Goal: Transaction & Acquisition: Purchase product/service

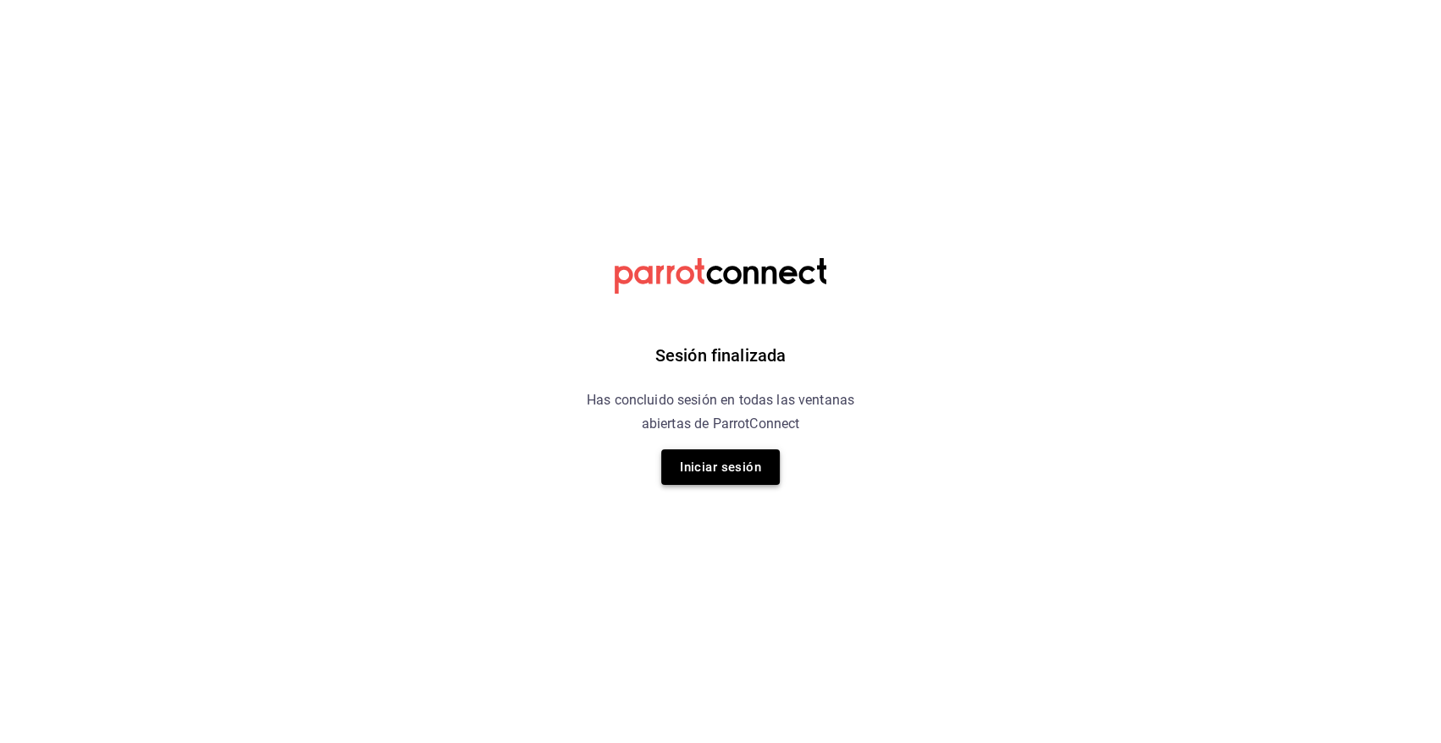
click at [743, 466] on button "Iniciar sesión" at bounding box center [720, 468] width 119 height 36
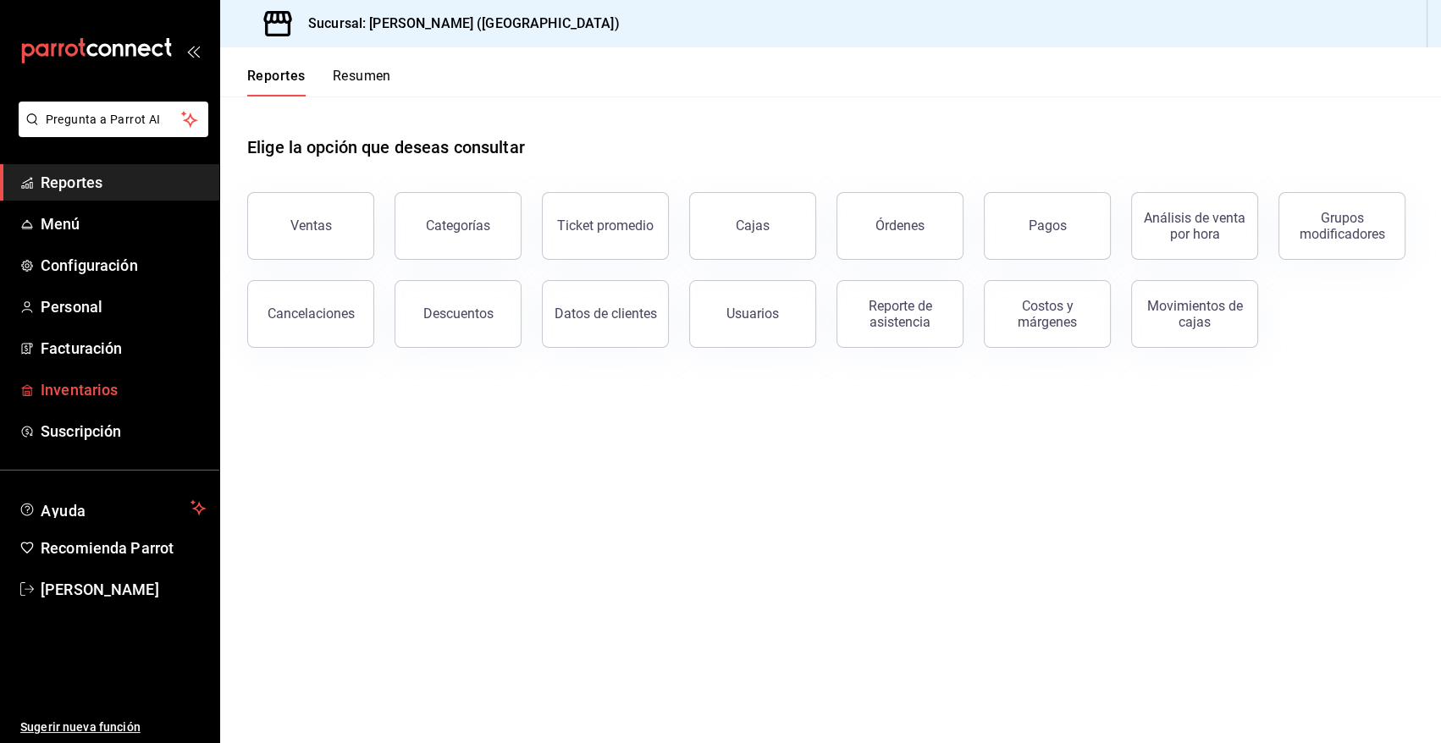
click at [97, 389] on span "Inventarios" at bounding box center [123, 389] width 165 height 23
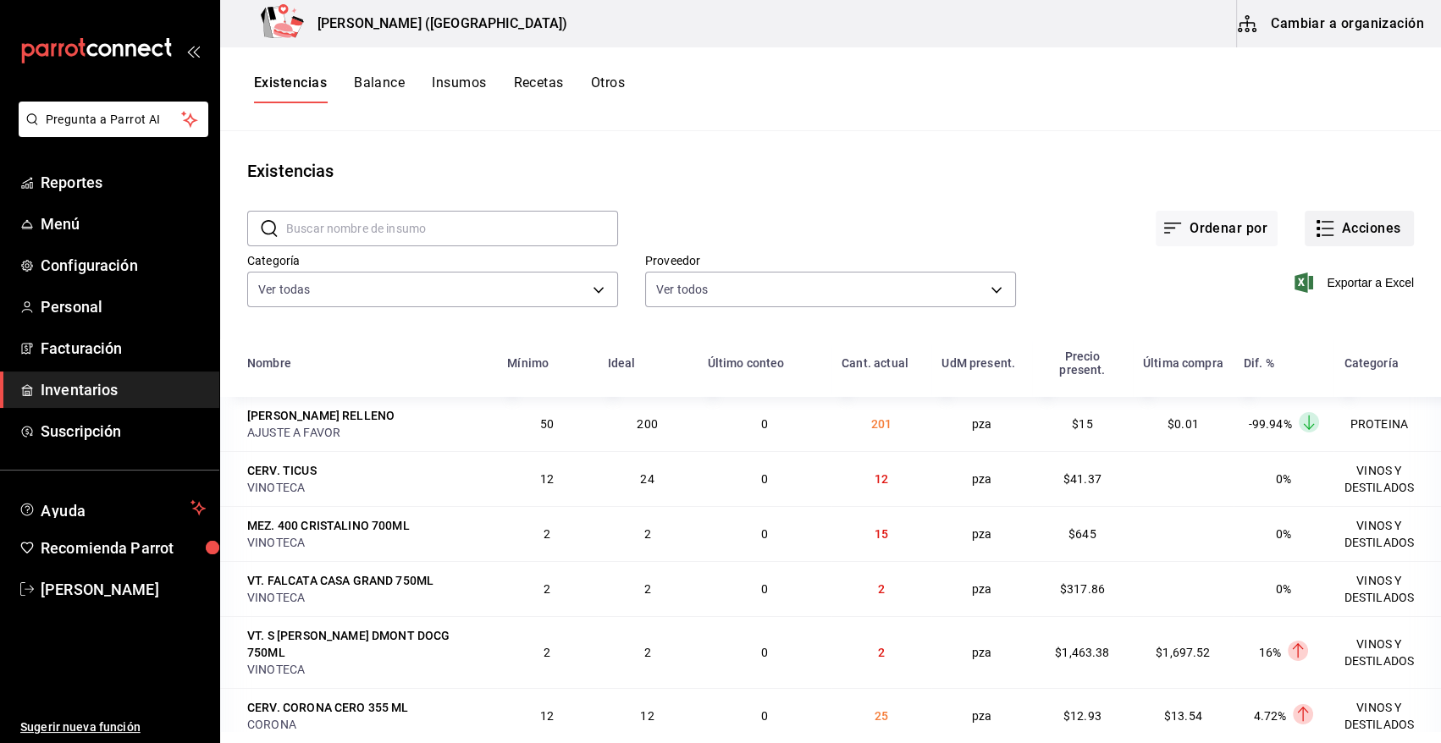
click at [1361, 230] on button "Acciones" at bounding box center [1359, 229] width 109 height 36
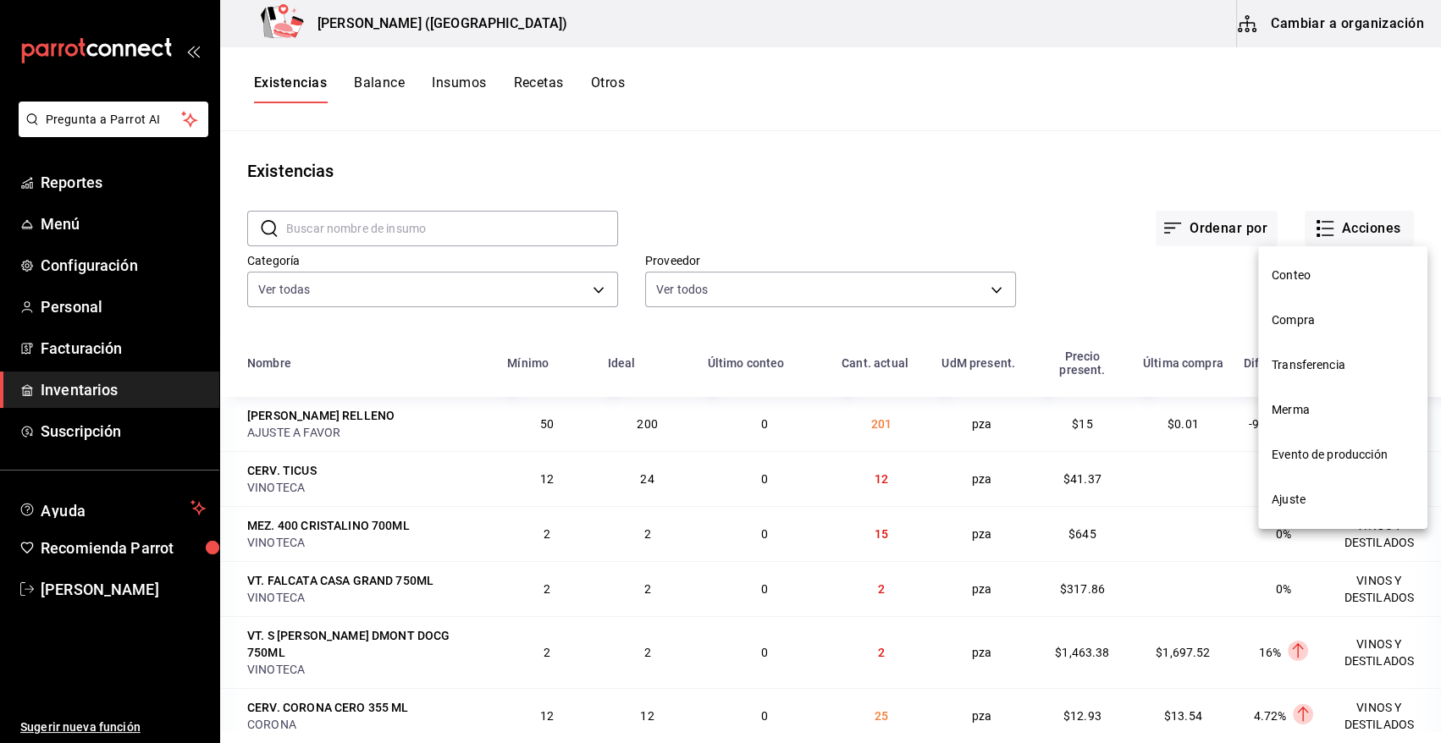
click at [1307, 321] on span "Compra" at bounding box center [1343, 321] width 142 height 18
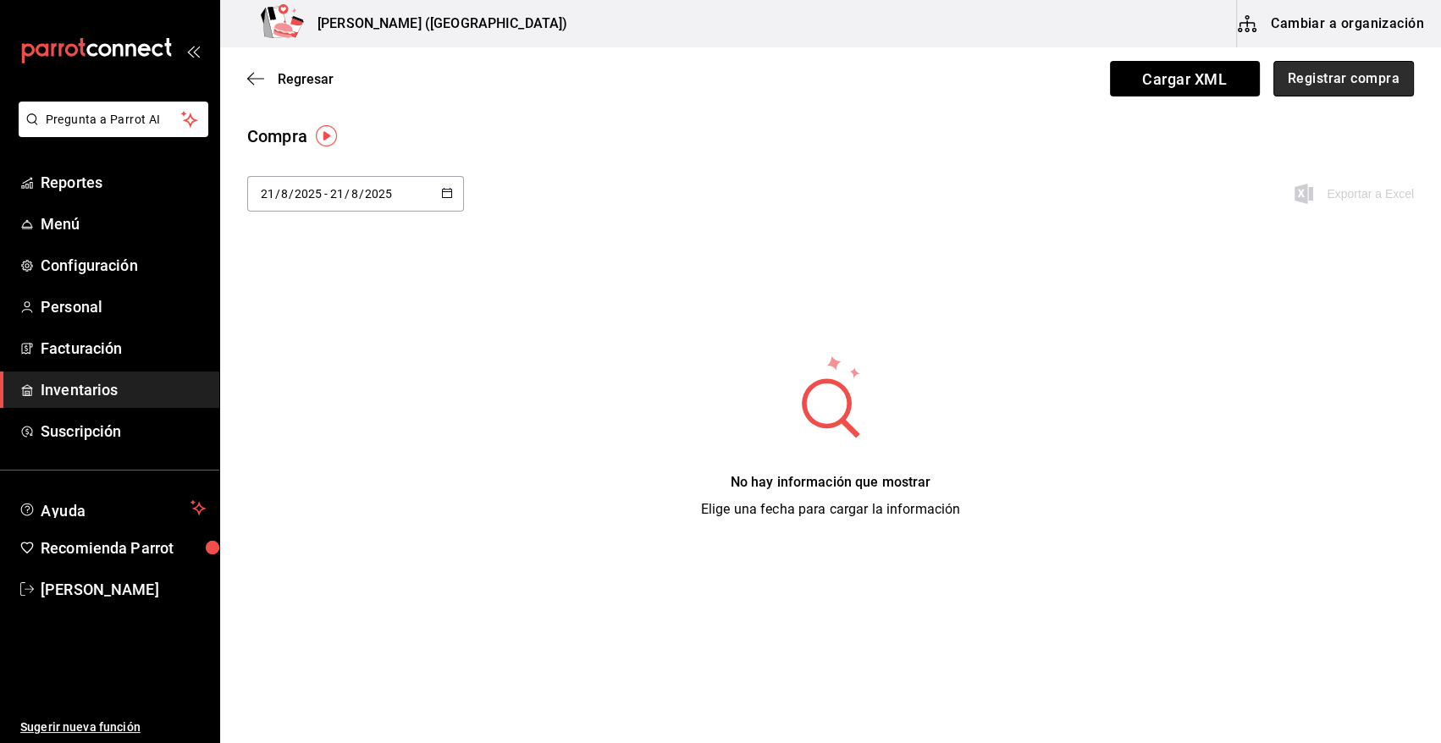
click at [1364, 74] on button "Registrar compra" at bounding box center [1343, 79] width 141 height 36
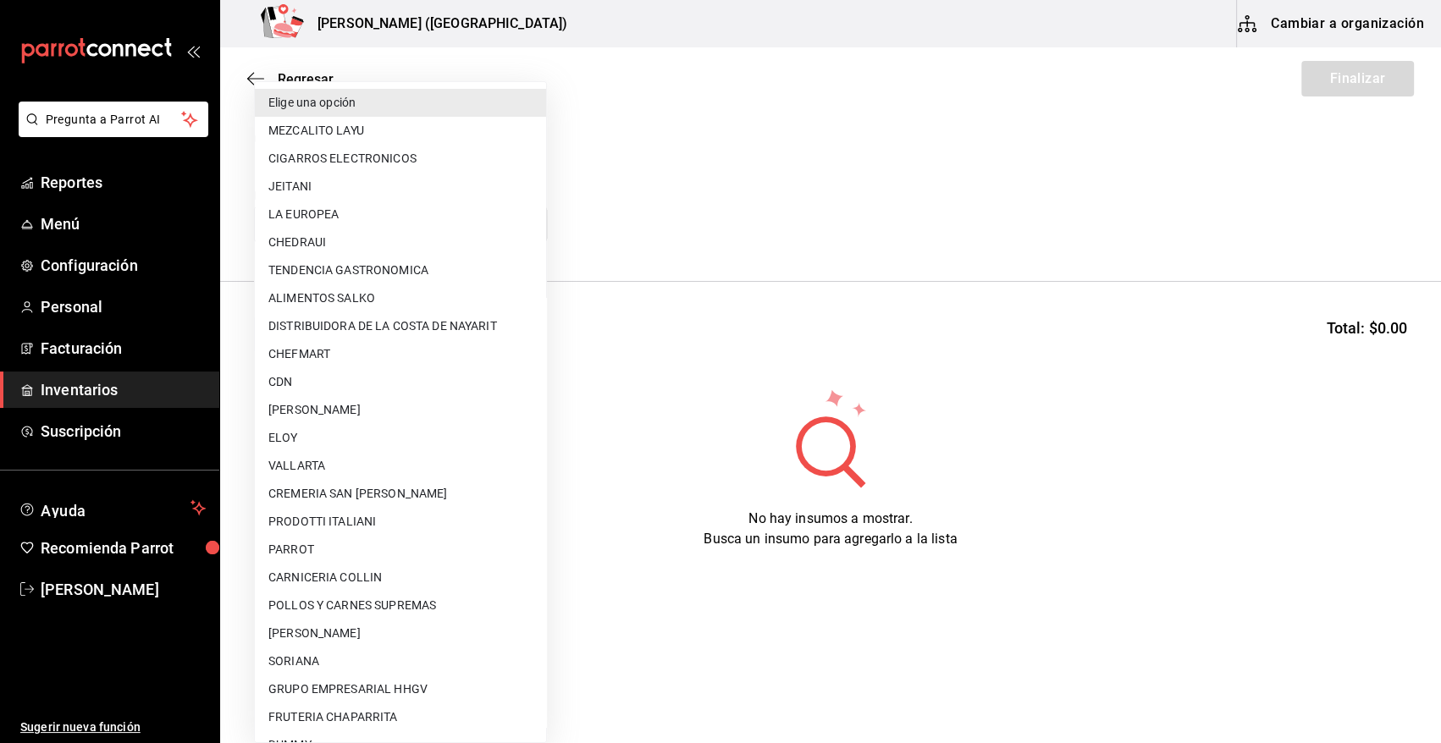
click at [529, 230] on body "Pregunta a Parrot AI Reportes Menú Configuración Personal Facturación Inventari…" at bounding box center [720, 324] width 1441 height 648
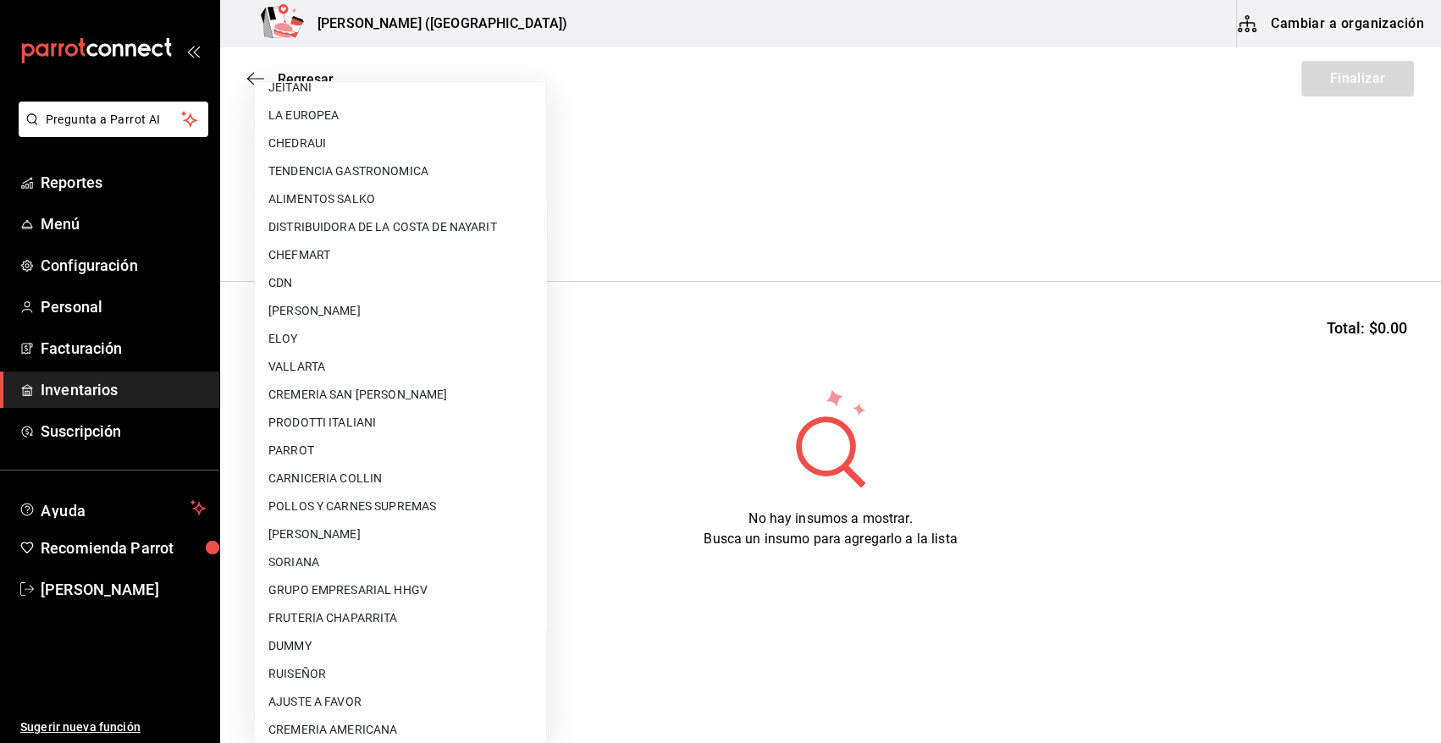
scroll to position [197, 0]
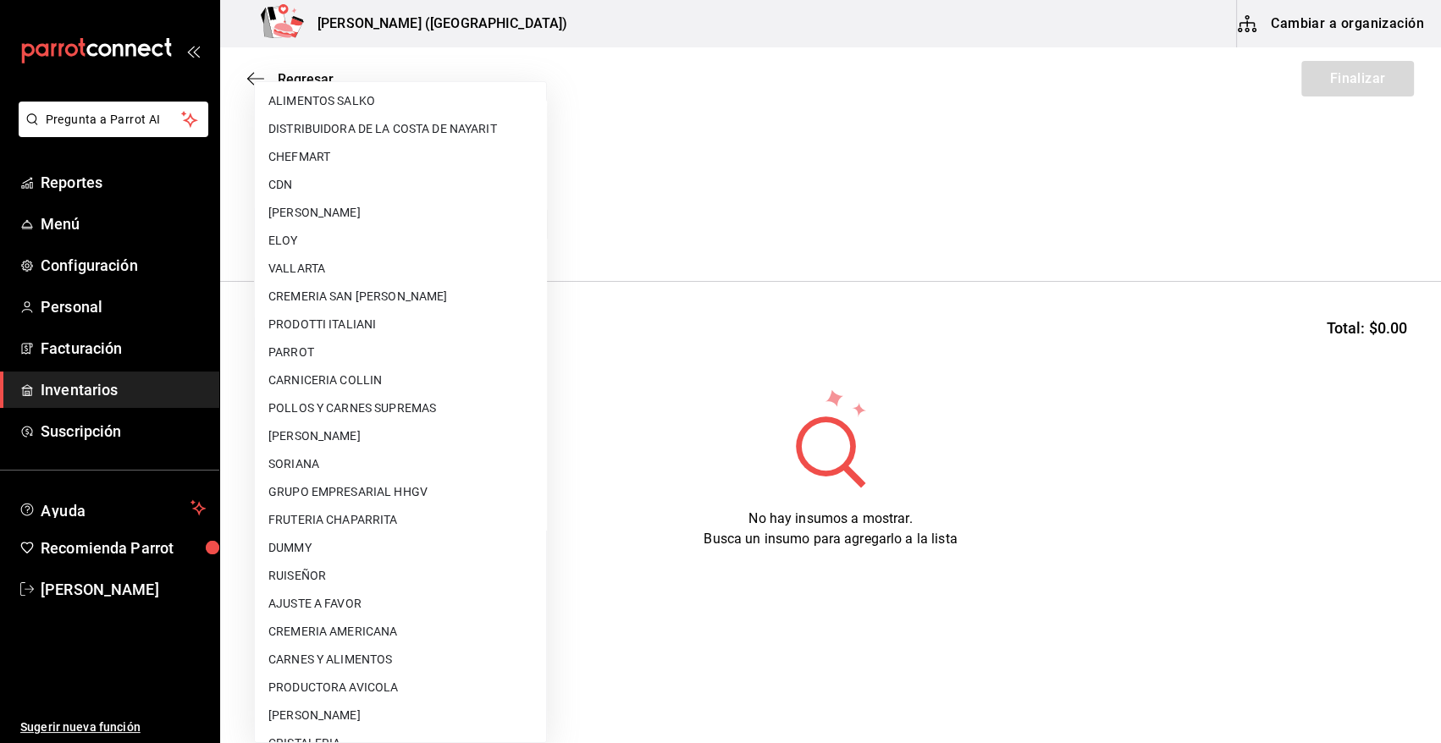
click at [380, 713] on li "PATRICIO GARCIA VALENCIA" at bounding box center [400, 716] width 291 height 28
type input "93319452-e4ec-4ce5-8058-ce2de598b887"
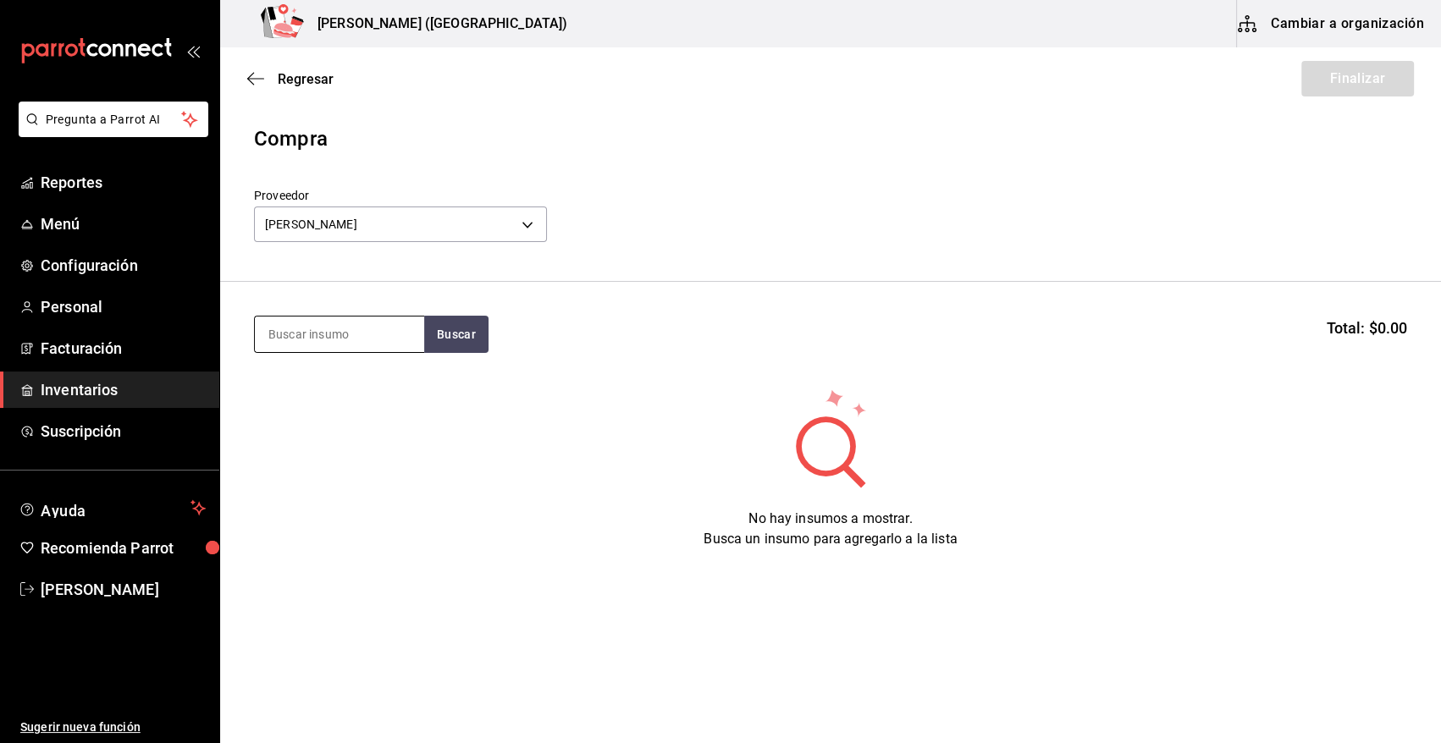
click at [335, 330] on input at bounding box center [339, 335] width 169 height 36
type input "lengua"
click at [444, 334] on button "Buscar" at bounding box center [456, 334] width 64 height 37
click at [463, 340] on button "Buscar" at bounding box center [456, 334] width 64 height 37
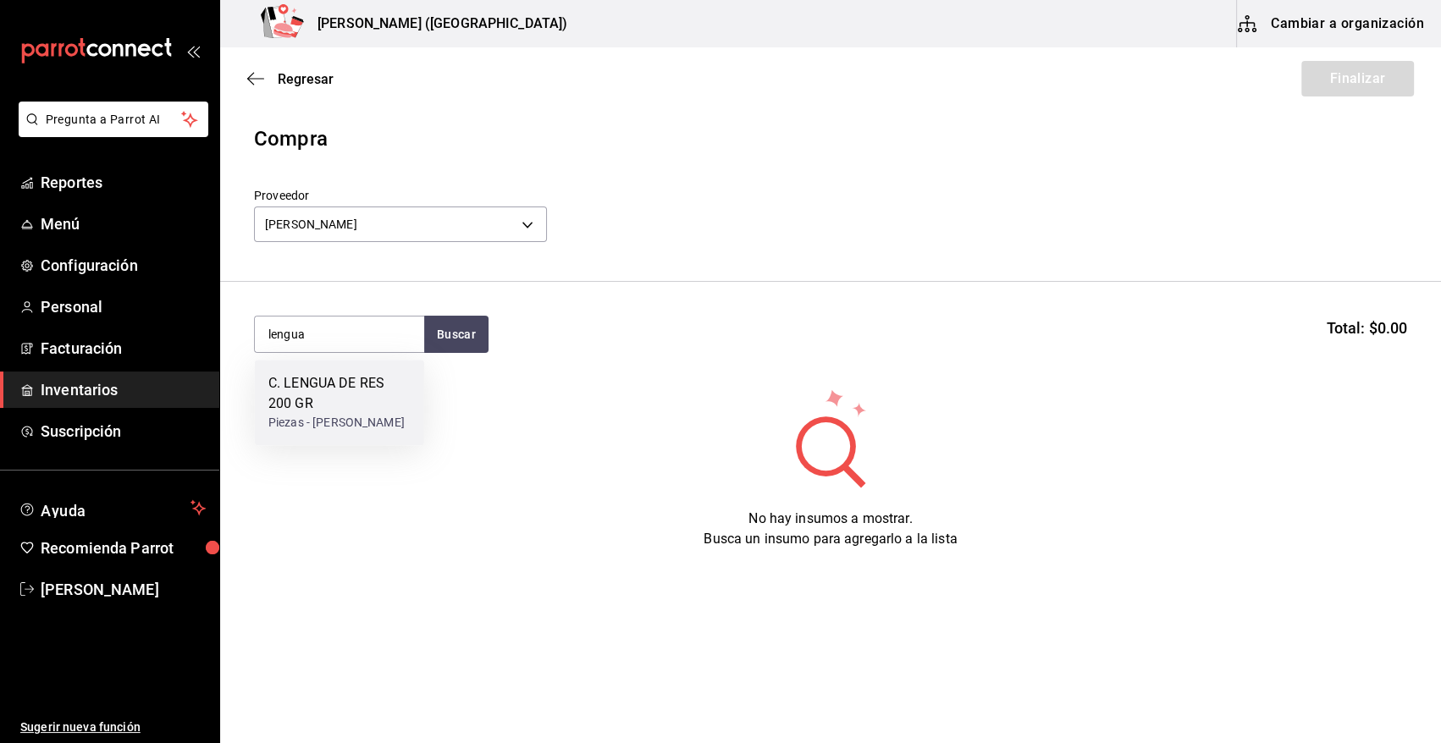
click at [345, 402] on div "C. LENGUA DE RES 200 GR" at bounding box center [339, 393] width 142 height 41
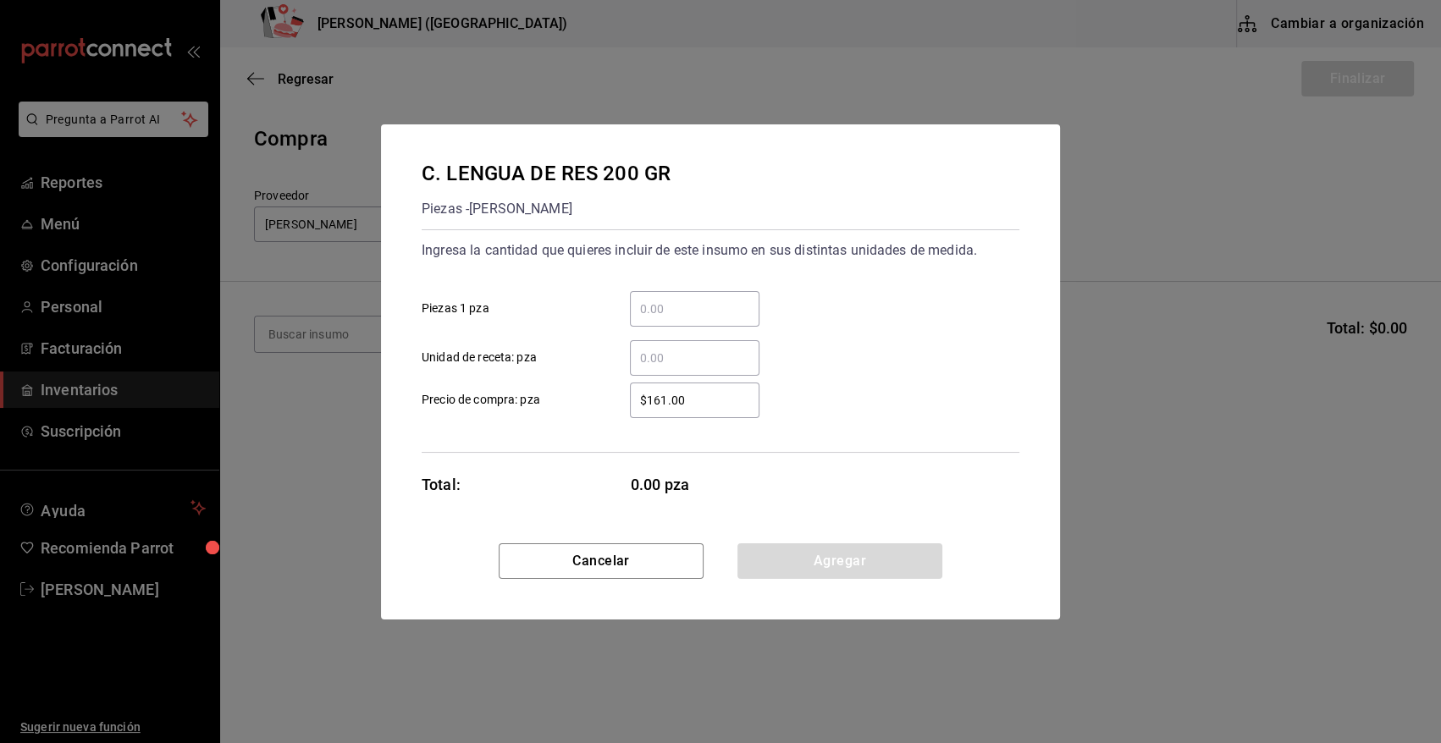
click at [701, 311] on input "​ Piezas 1 pza" at bounding box center [695, 309] width 130 height 20
type input "50"
drag, startPoint x: 718, startPoint y: 400, endPoint x: 463, endPoint y: 412, distance: 255.1
click at [466, 411] on label "$161.00 ​ Precio de compra: pza" at bounding box center [591, 401] width 338 height 36
type input "$104.13"
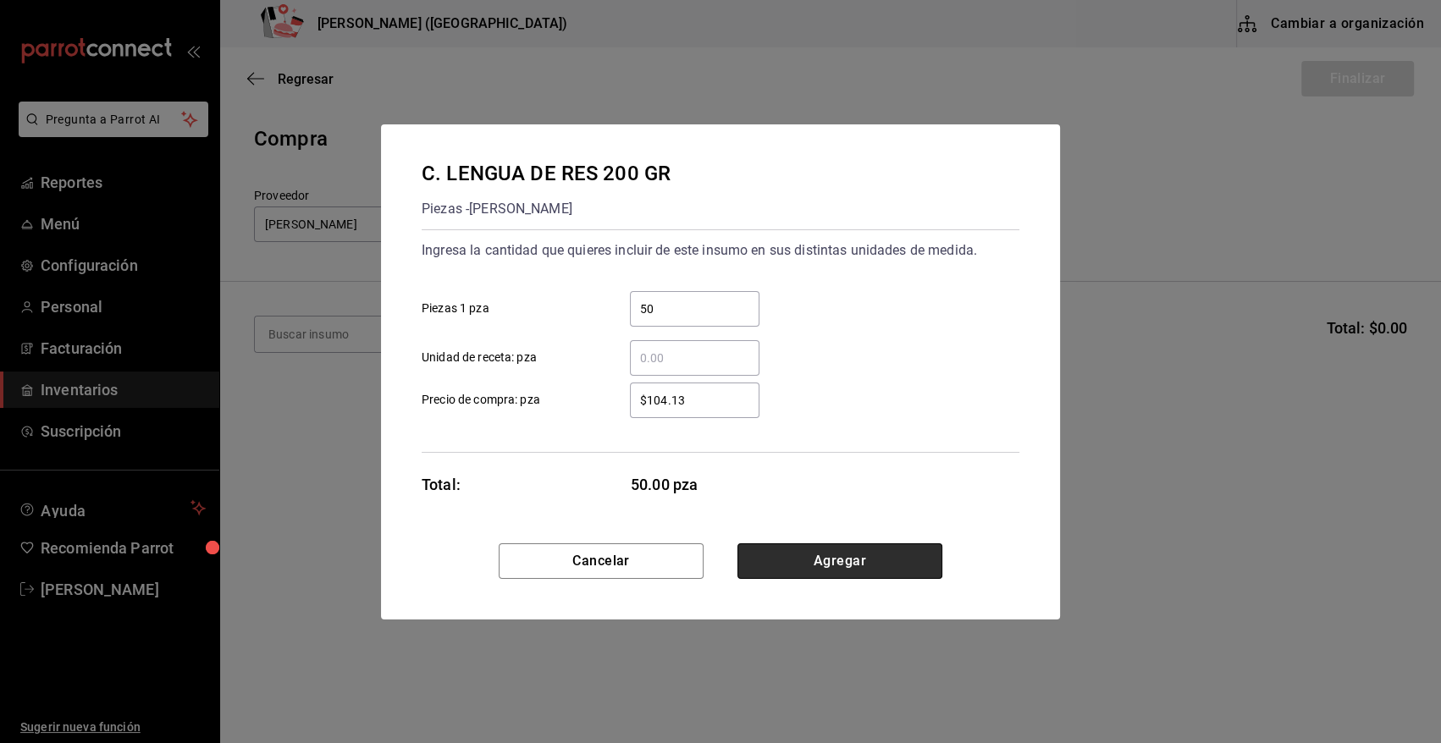
click at [885, 554] on button "Agregar" at bounding box center [839, 562] width 205 height 36
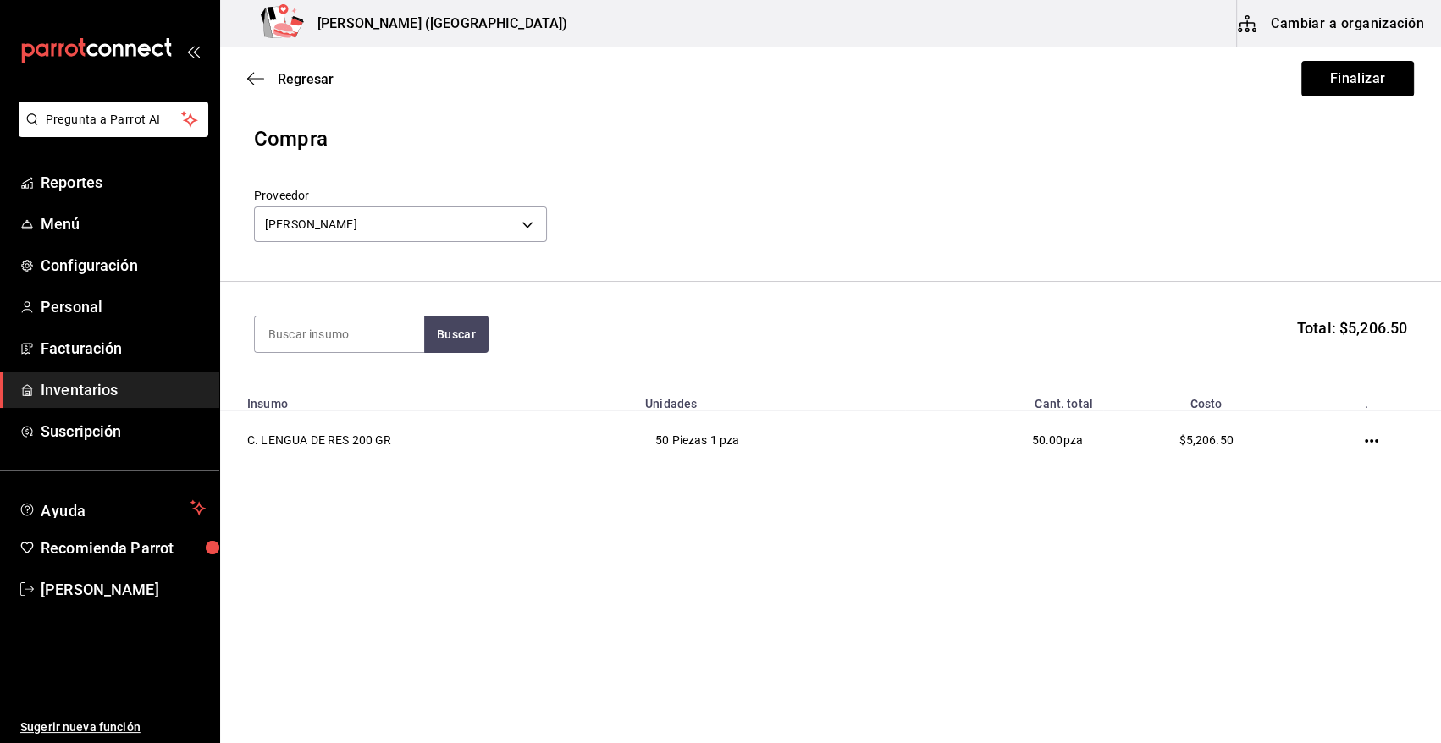
click at [1378, 86] on button "Finalizar" at bounding box center [1357, 79] width 113 height 36
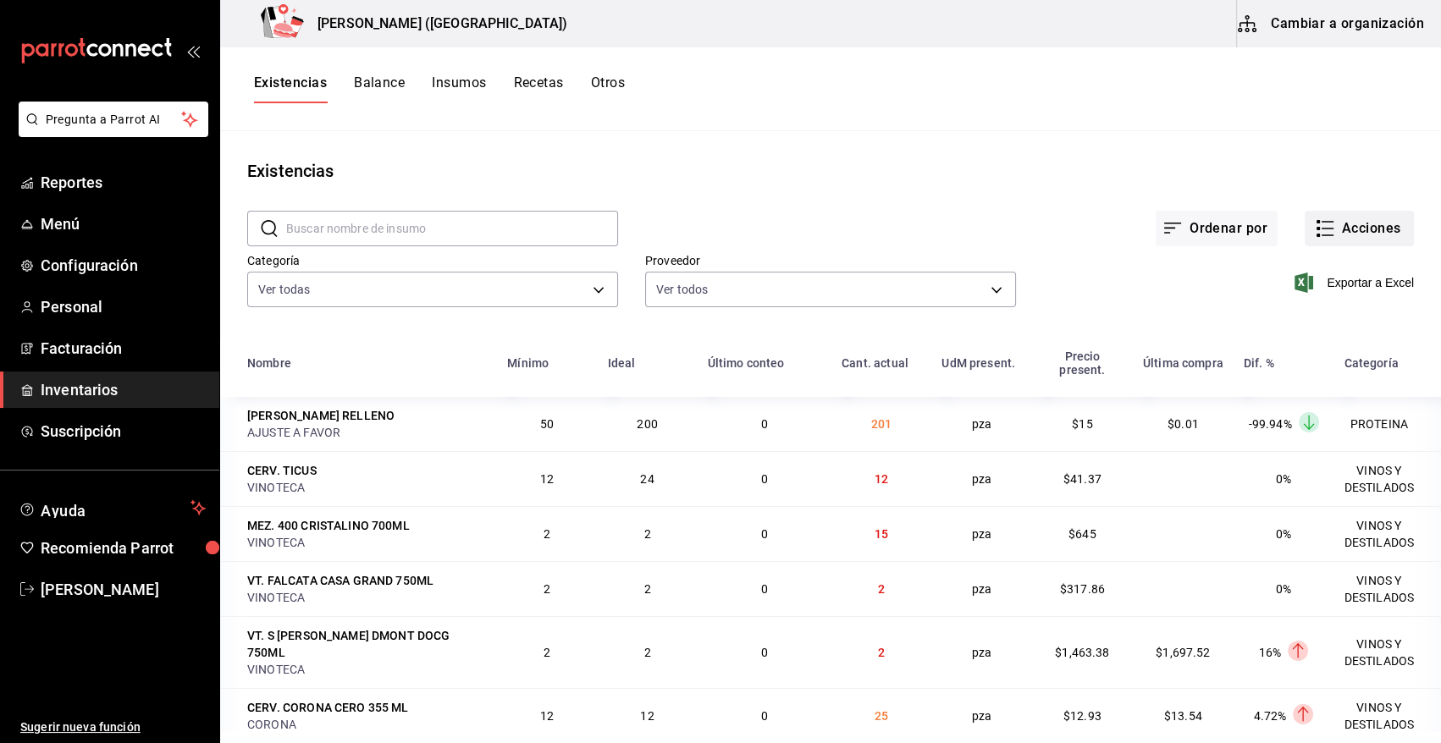
click at [1375, 231] on button "Acciones" at bounding box center [1359, 229] width 109 height 36
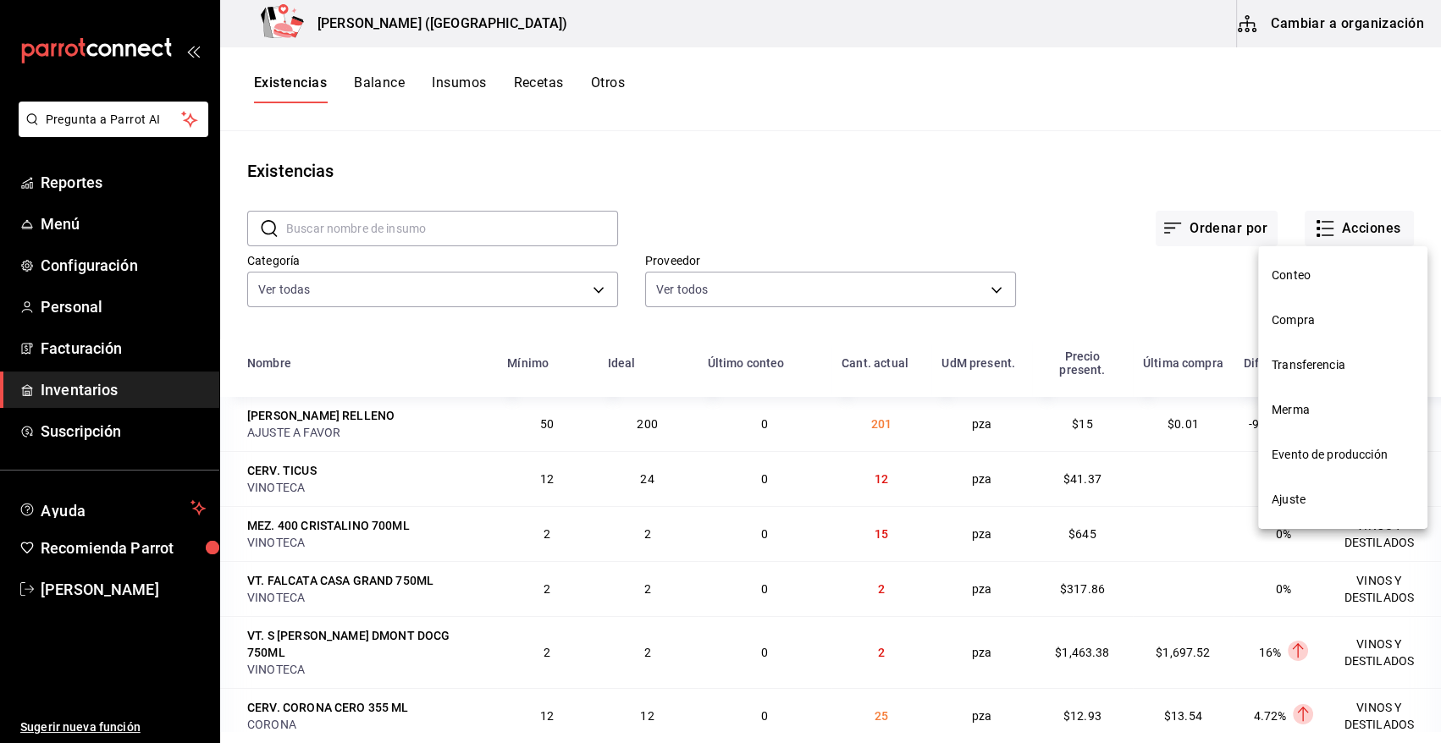
click at [1312, 327] on span "Compra" at bounding box center [1343, 321] width 142 height 18
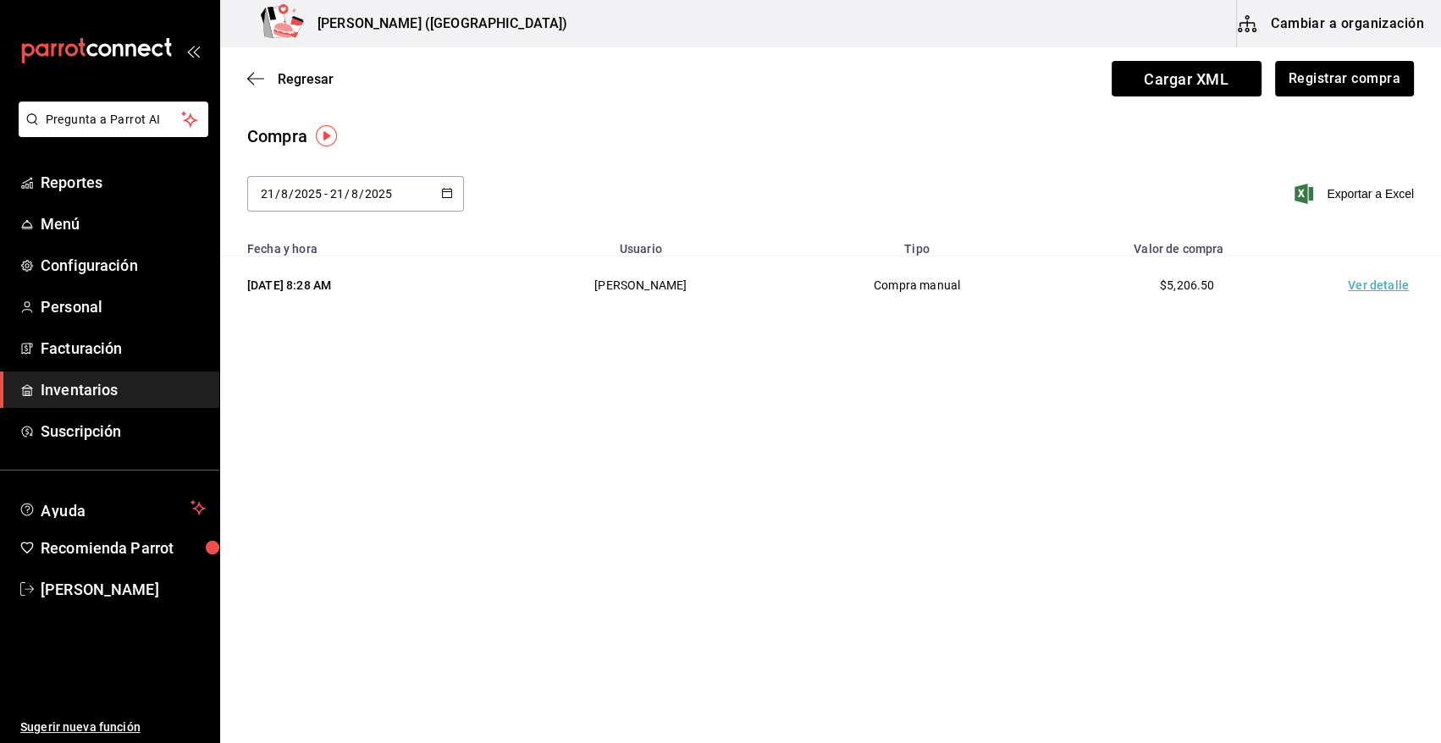
click at [1380, 288] on td "Ver detalle" at bounding box center [1382, 286] width 119 height 58
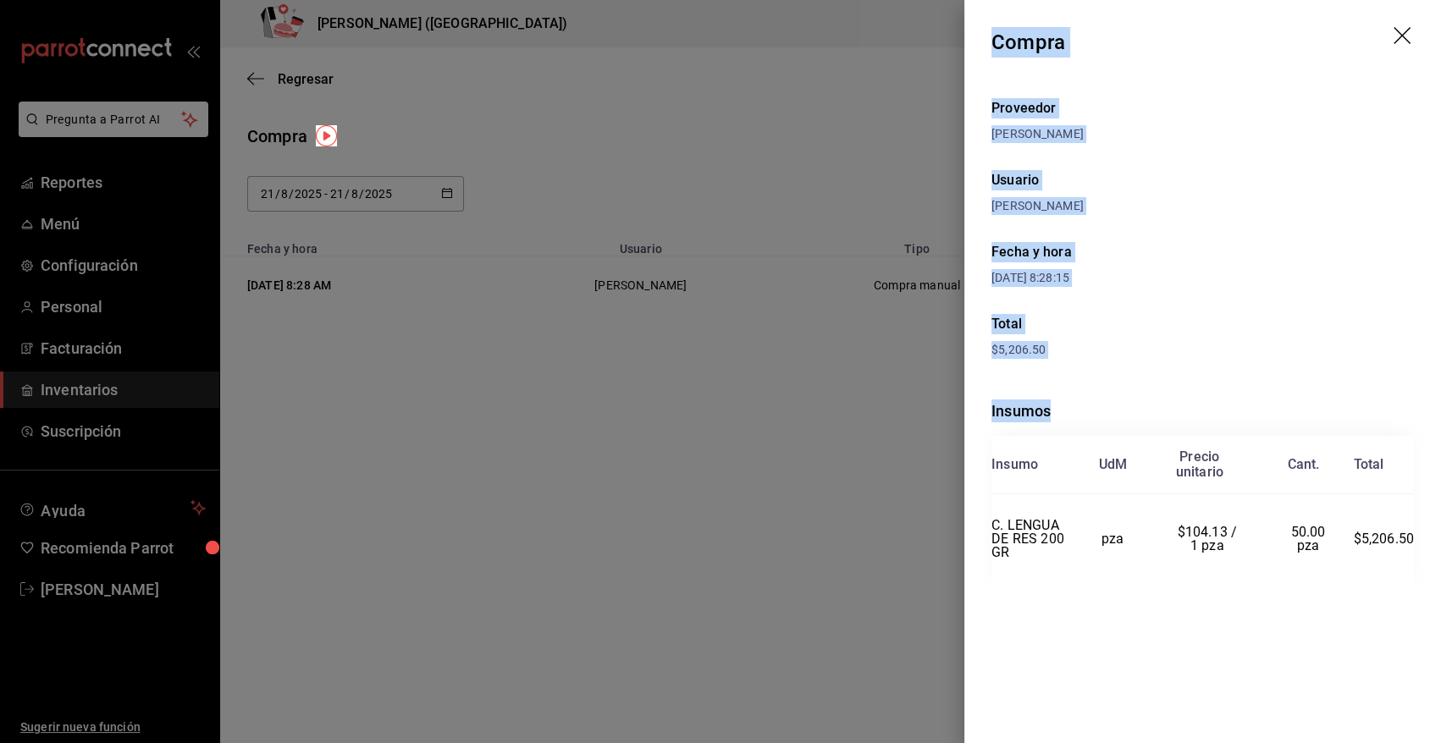
drag, startPoint x: 996, startPoint y: 41, endPoint x: 1431, endPoint y: 528, distance: 653.7
click at [1431, 528] on div "Compra Proveedor PATRICIO GARCIA VALENCIA Usuario Heriberto Madalena Fecha y ho…" at bounding box center [1202, 371] width 477 height 743
click at [1395, 36] on icon "drag" at bounding box center [1404, 37] width 20 height 20
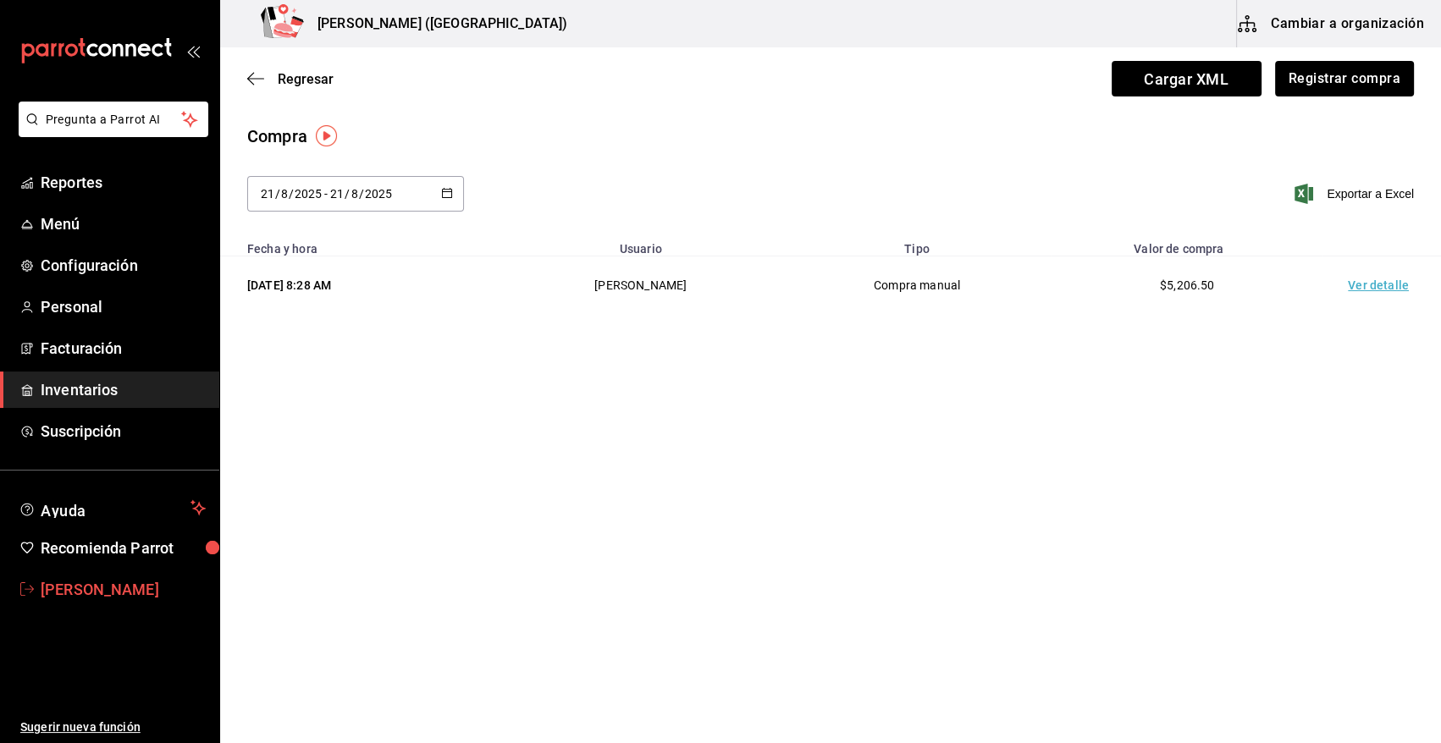
click at [128, 592] on span "[PERSON_NAME]" at bounding box center [123, 589] width 165 height 23
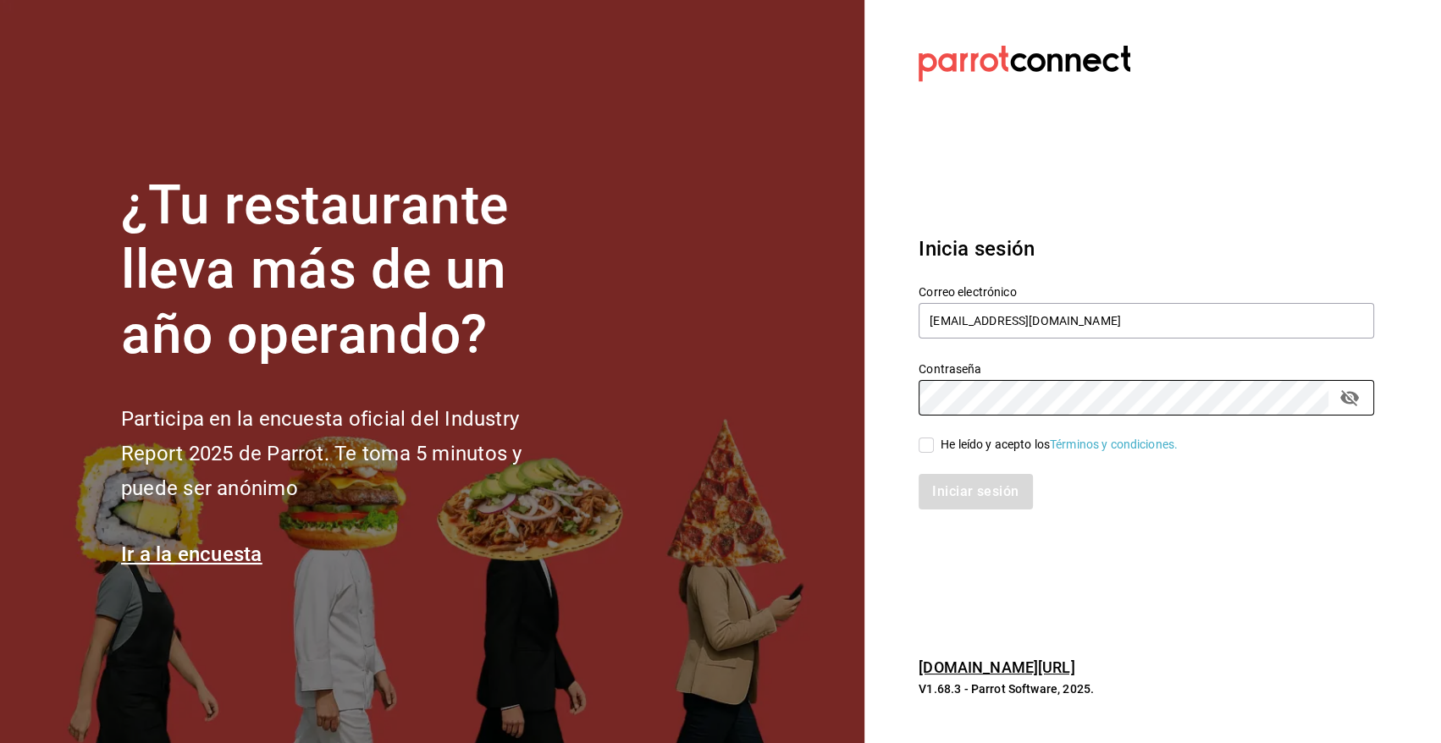
type input "angy.rpp@gmail.com"
click at [924, 441] on input "He leído y acepto los Términos y condiciones." at bounding box center [926, 445] width 15 height 15
checkbox input "true"
click at [949, 498] on button "Iniciar sesión" at bounding box center [976, 492] width 115 height 36
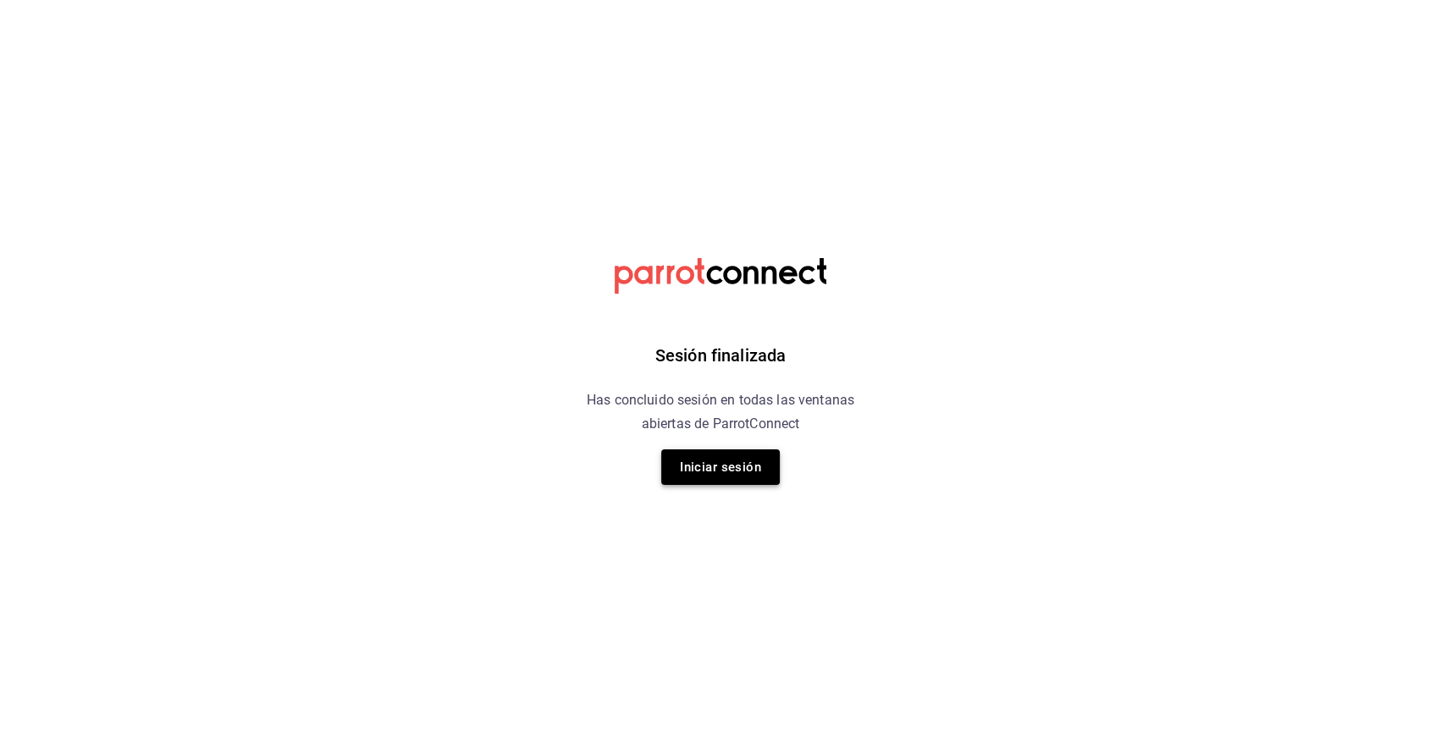
click at [751, 463] on button "Iniciar sesión" at bounding box center [720, 468] width 119 height 36
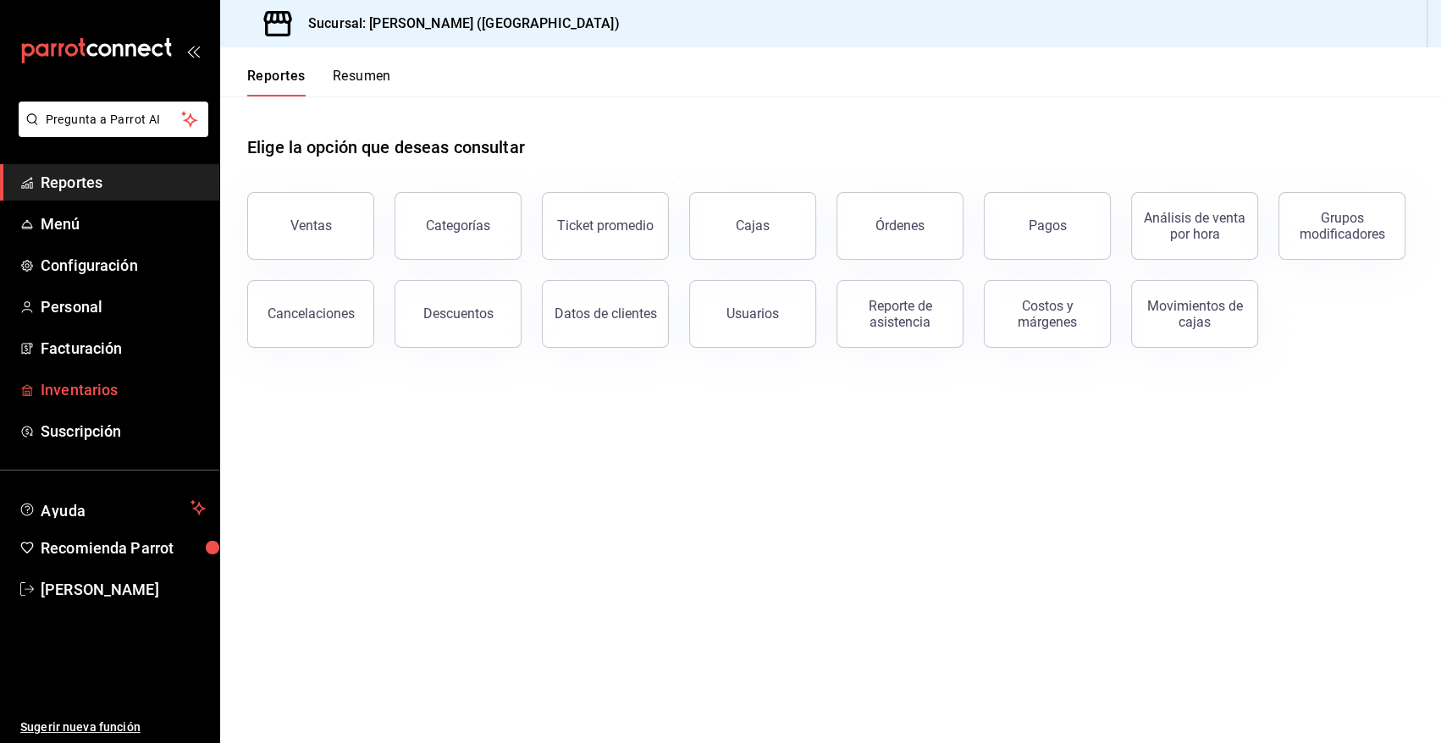
click at [86, 389] on span "Inventarios" at bounding box center [123, 389] width 165 height 23
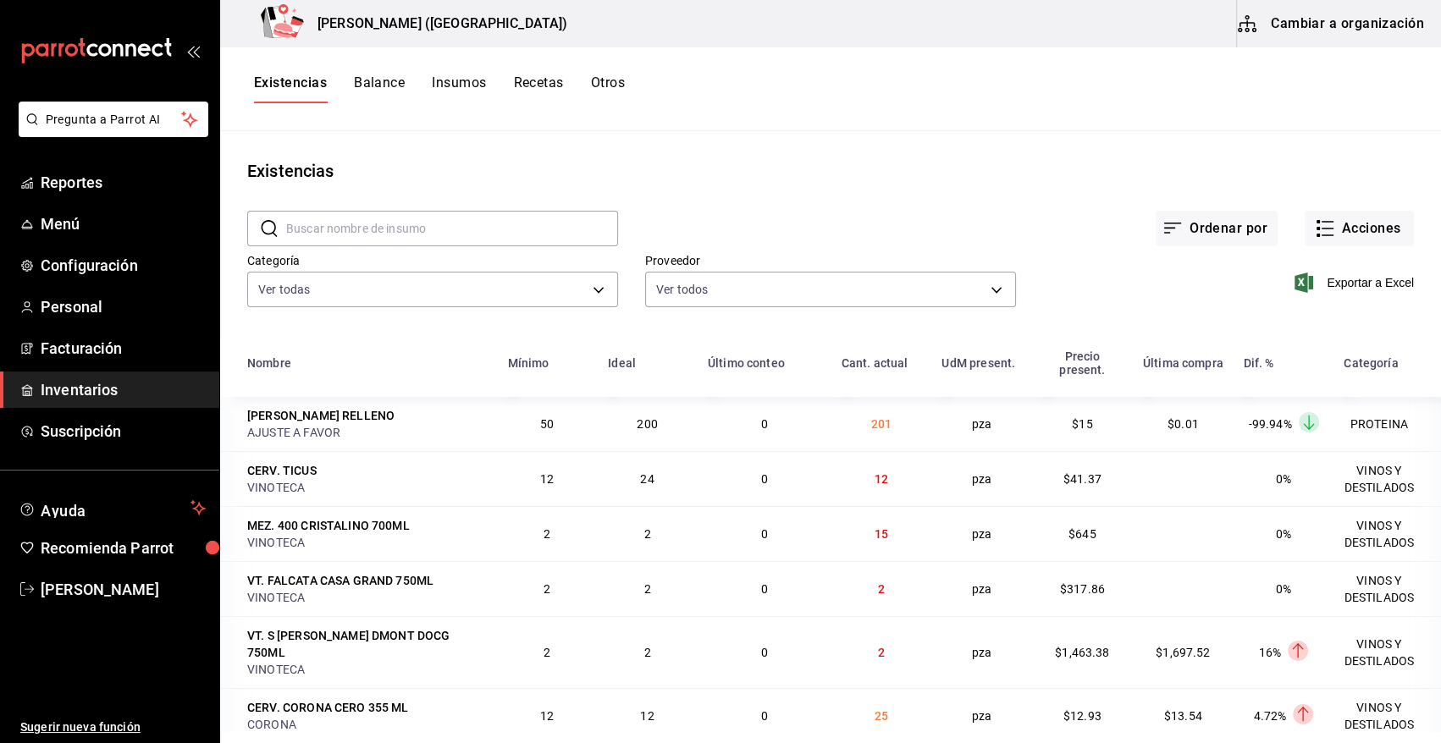
click at [1348, 42] on button "Cambiar a organización" at bounding box center [1332, 23] width 191 height 47
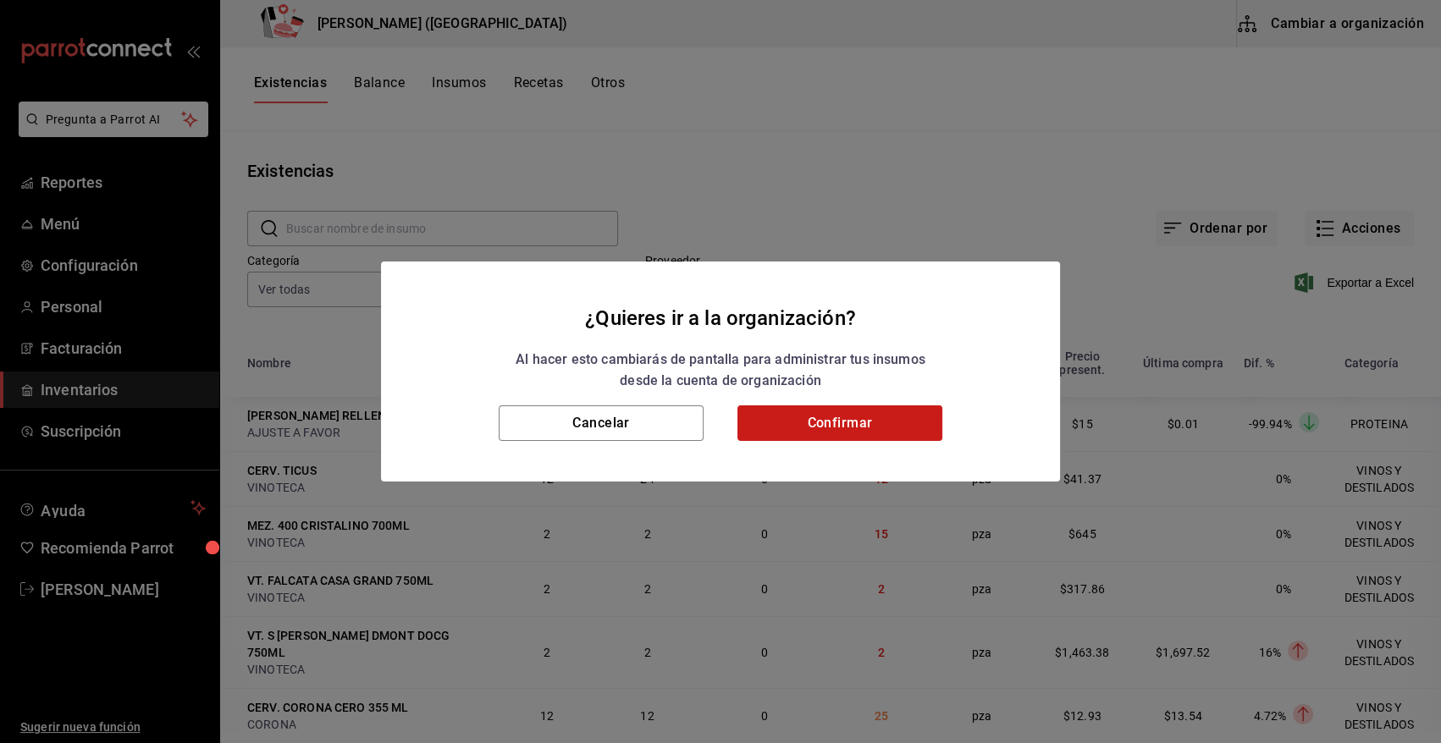
click at [863, 429] on button "Confirmar" at bounding box center [839, 424] width 205 height 36
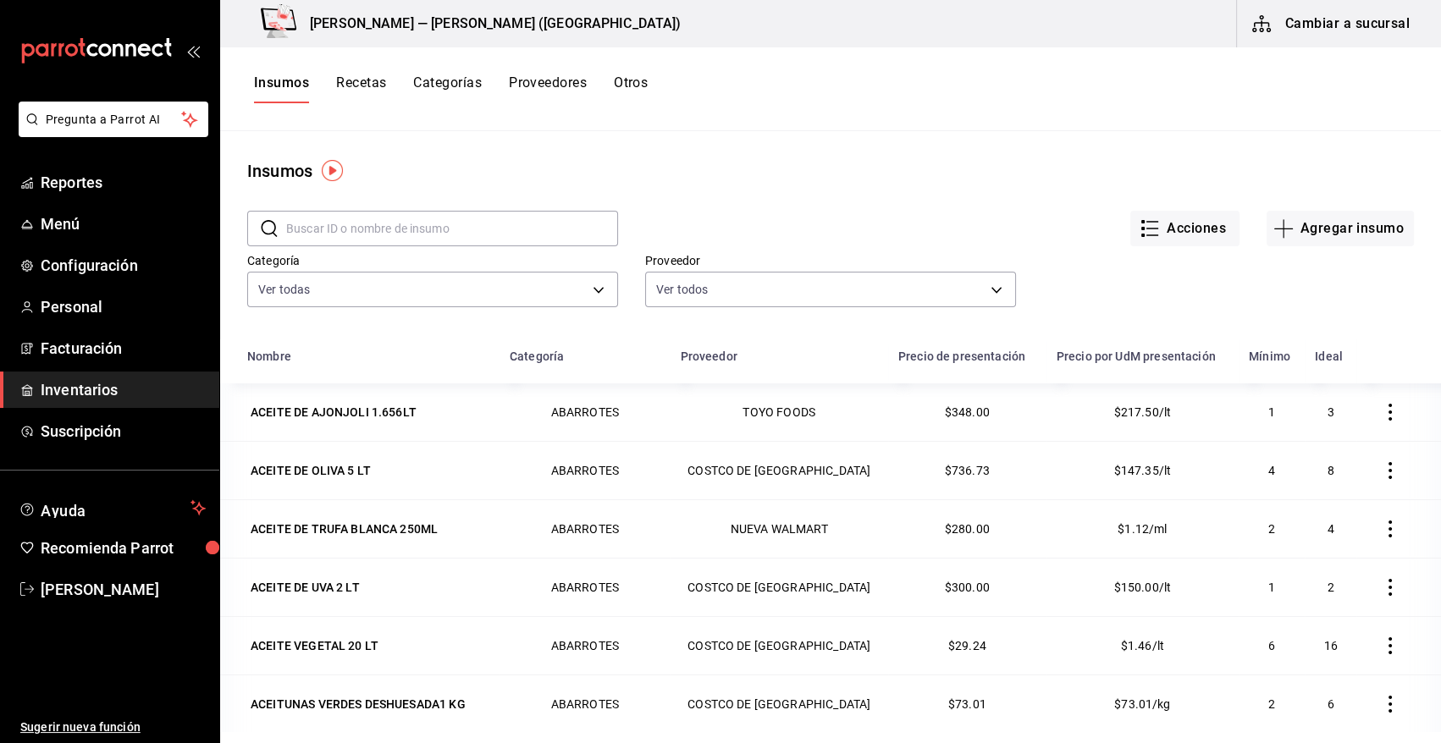
click at [445, 234] on input "text" at bounding box center [452, 229] width 332 height 34
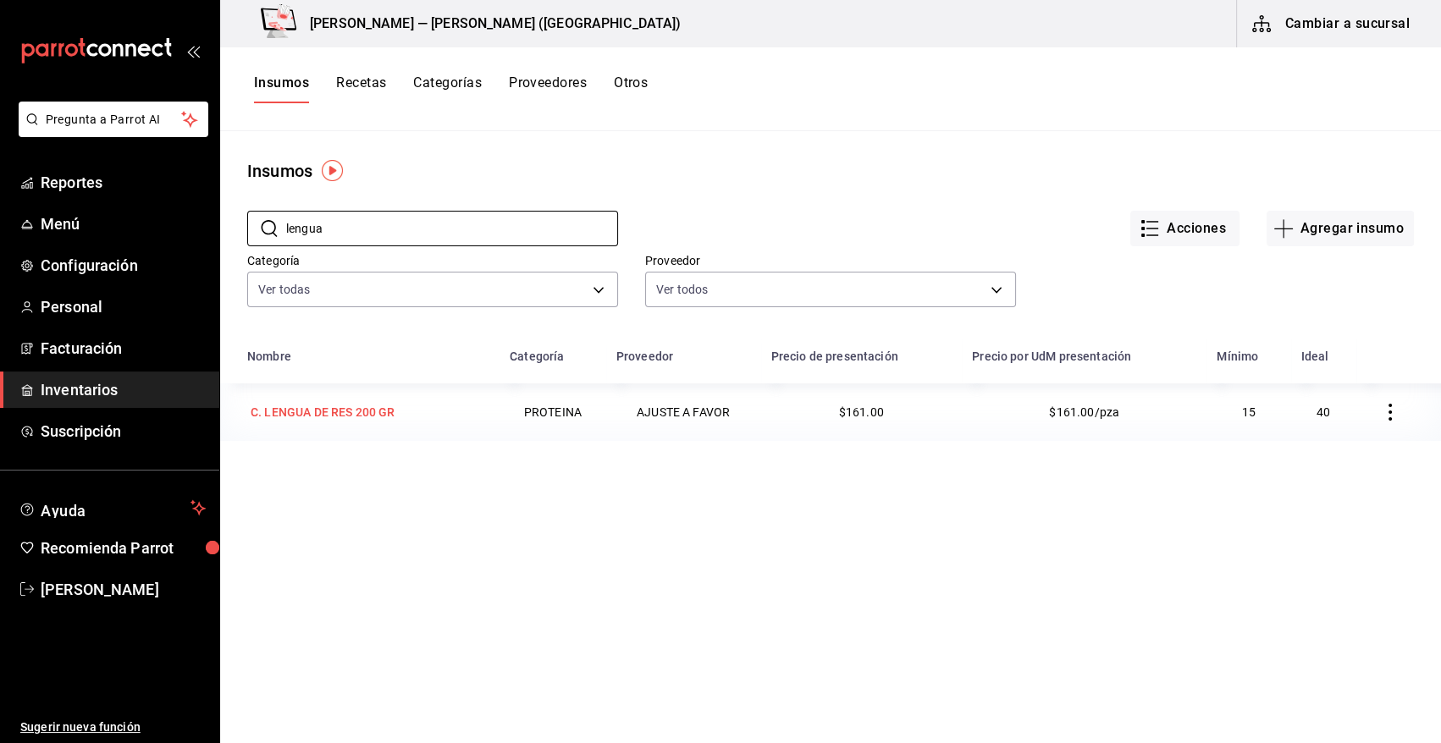
type input "lengua"
click at [351, 411] on div "C. LENGUA DE RES 200 GR" at bounding box center [323, 412] width 144 height 17
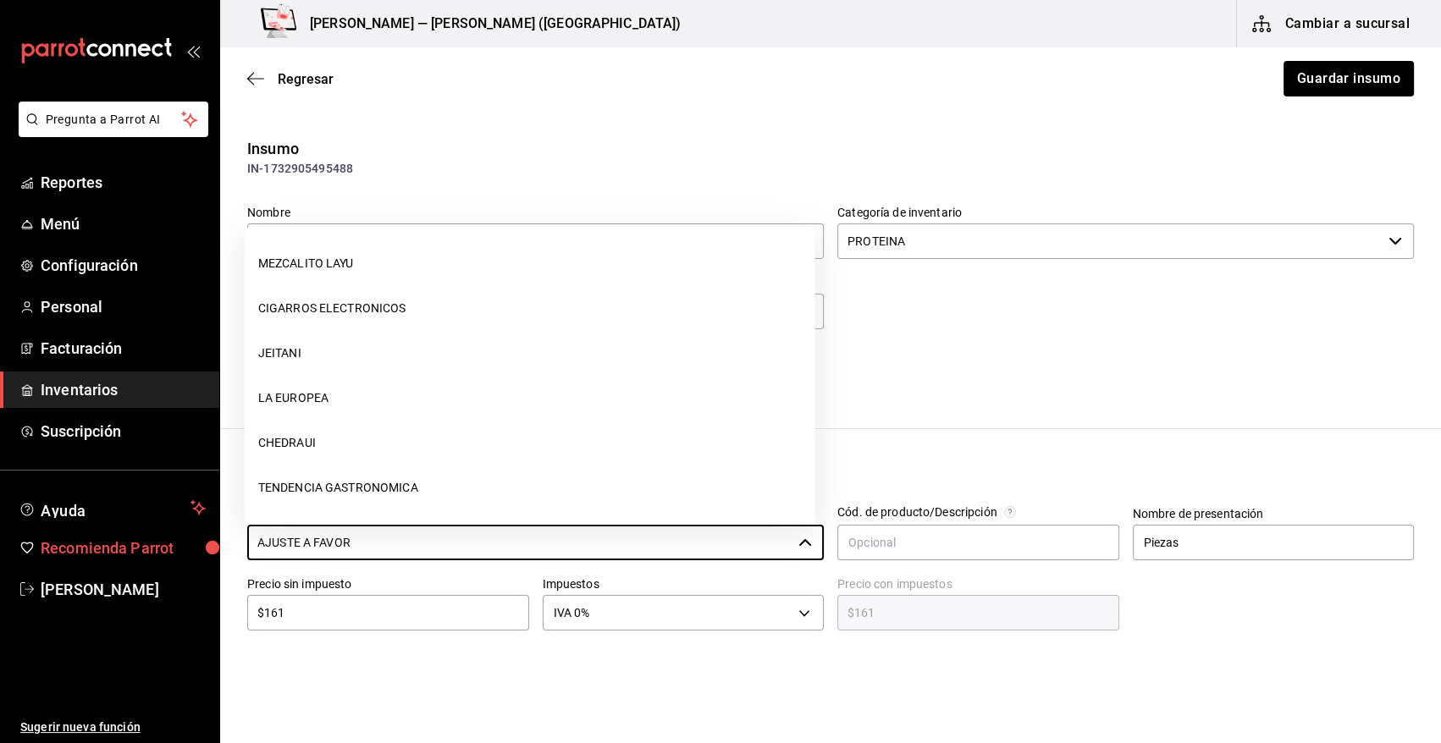
scroll to position [851, 0]
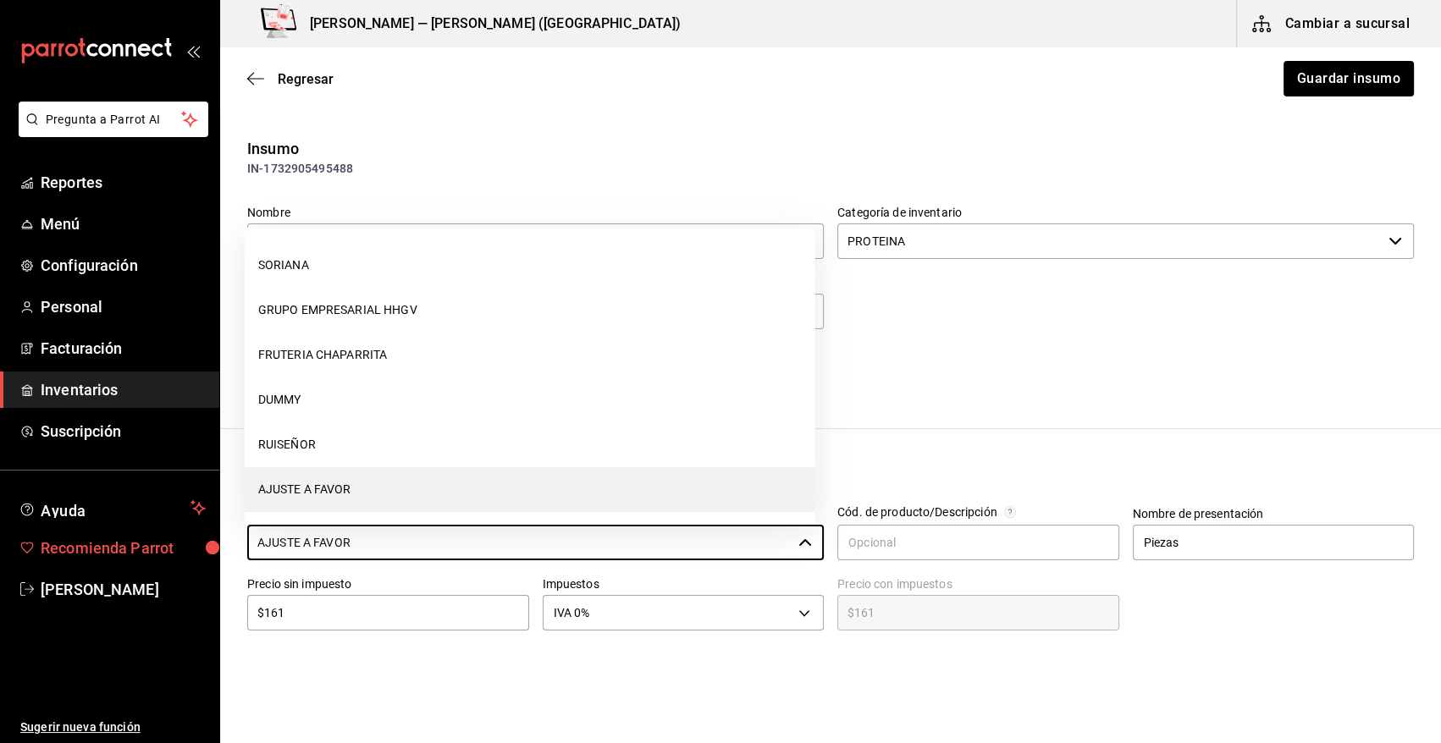
drag, startPoint x: 384, startPoint y: 549, endPoint x: 110, endPoint y: 558, distance: 273.6
click at [110, 558] on div "Pregunta a Parrot AI Reportes Menú Configuración Personal Facturación Inventari…" at bounding box center [720, 324] width 1441 height 648
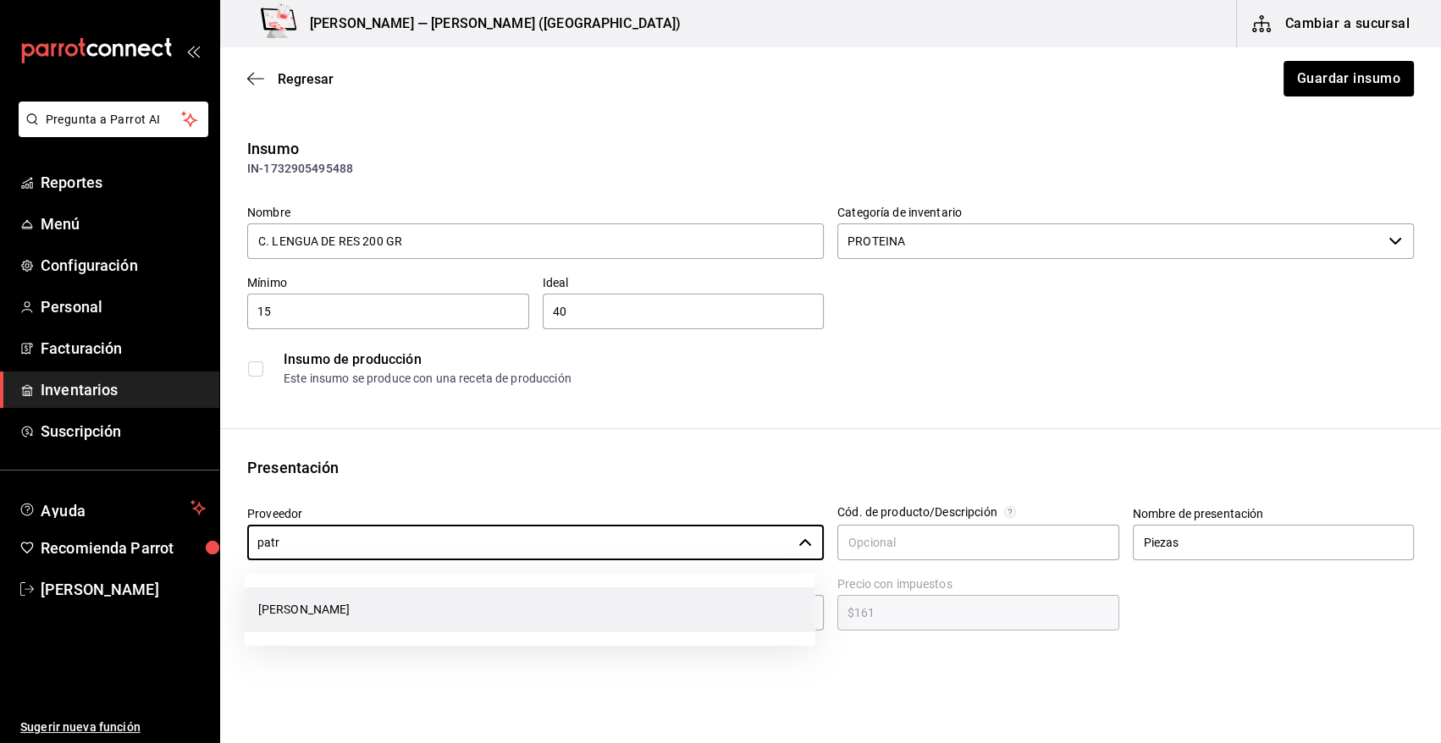
click at [395, 606] on li "PATRICIO GARCIA VALENCIA" at bounding box center [530, 610] width 571 height 45
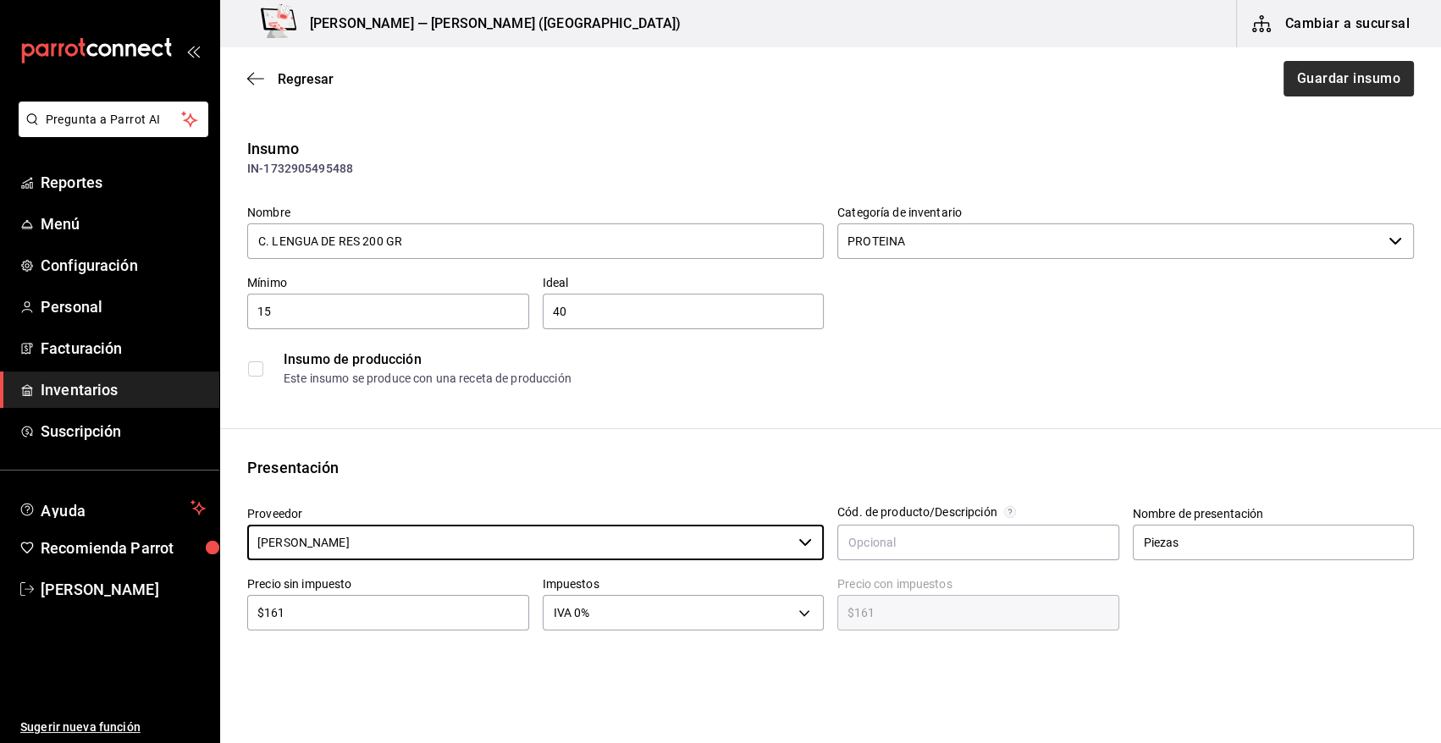
type input "PATRICIO GARCIA VALENCIA"
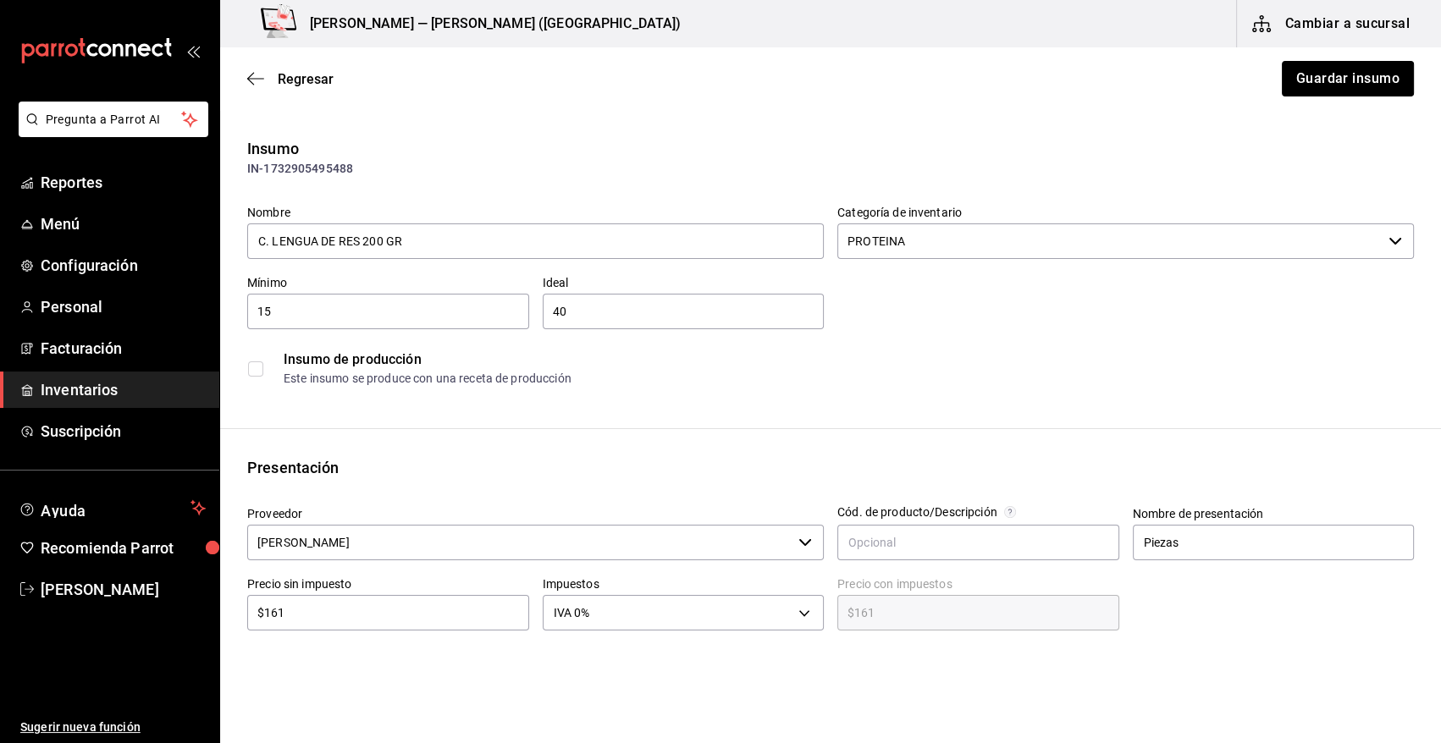
drag, startPoint x: 1369, startPoint y: 81, endPoint x: 585, endPoint y: 92, distance: 784.1
click at [1368, 81] on button "Guardar insumo" at bounding box center [1348, 79] width 132 height 36
